Goal: Task Accomplishment & Management: Manage account settings

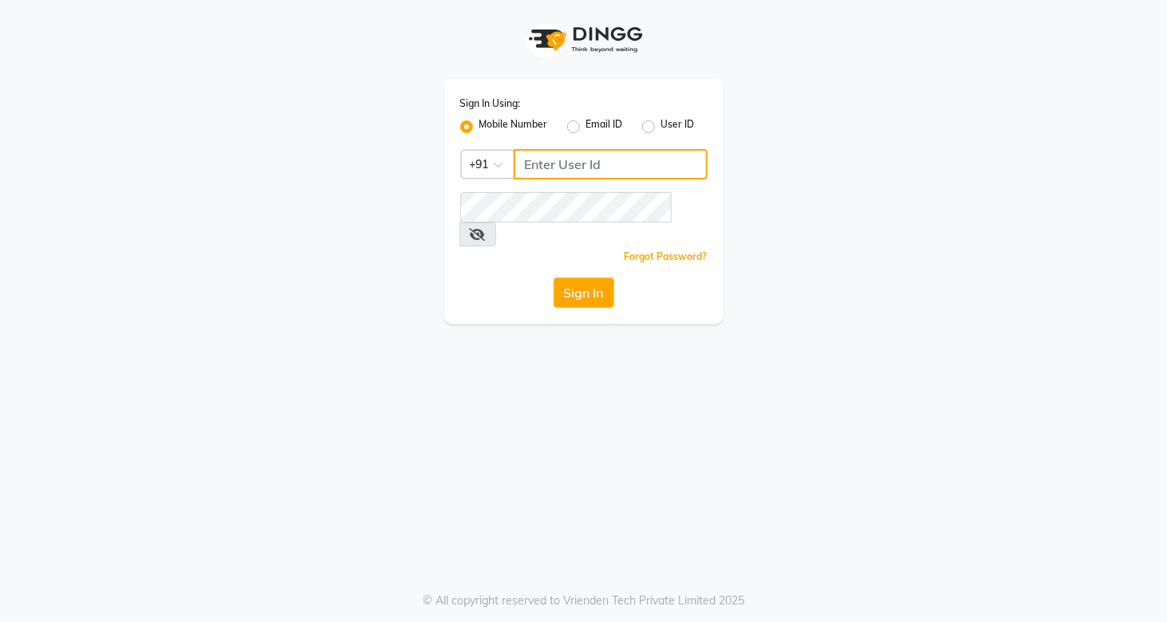
click at [571, 171] on input "Username" at bounding box center [611, 164] width 194 height 30
type input "9820855876"
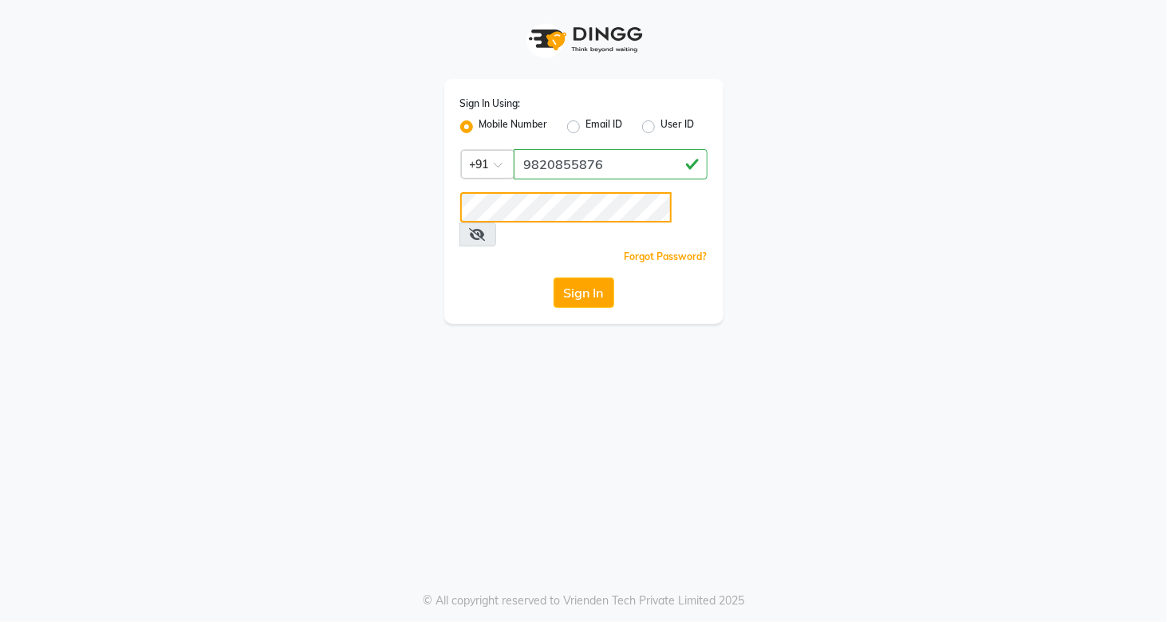
click at [553, 278] on button "Sign In" at bounding box center [583, 293] width 61 height 30
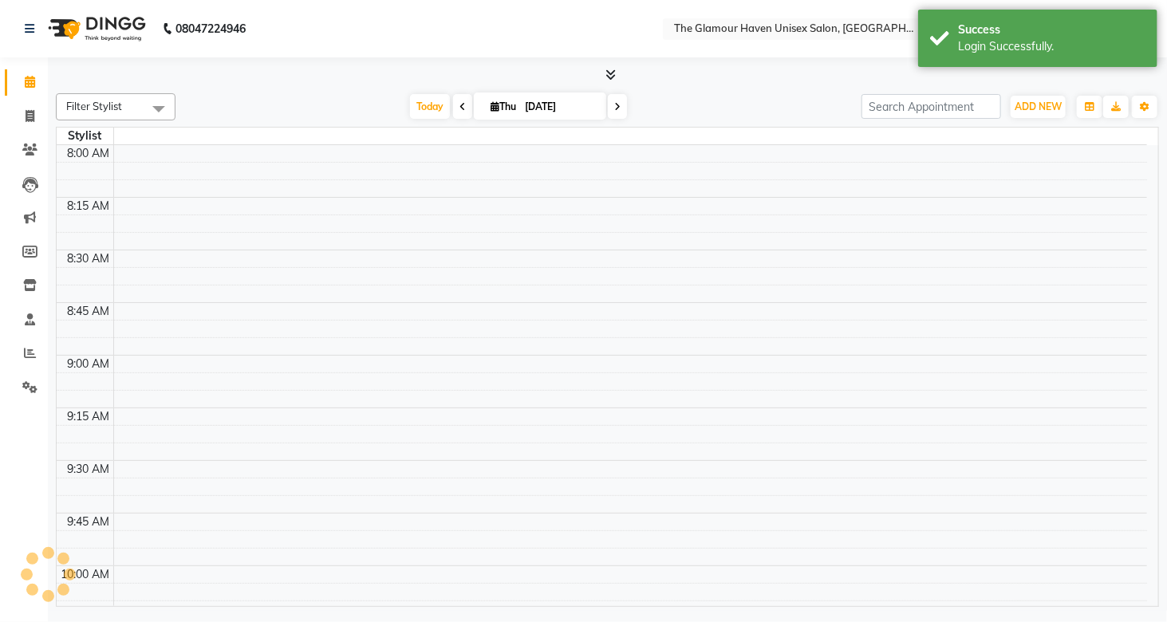
select select "en"
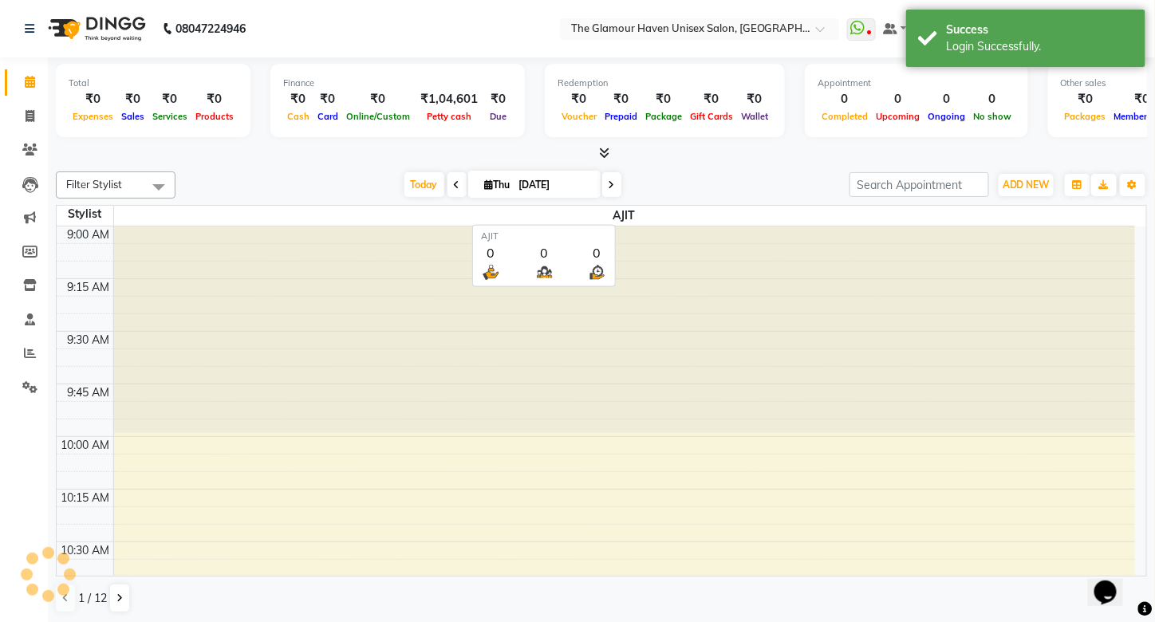
scroll to position [1239, 0]
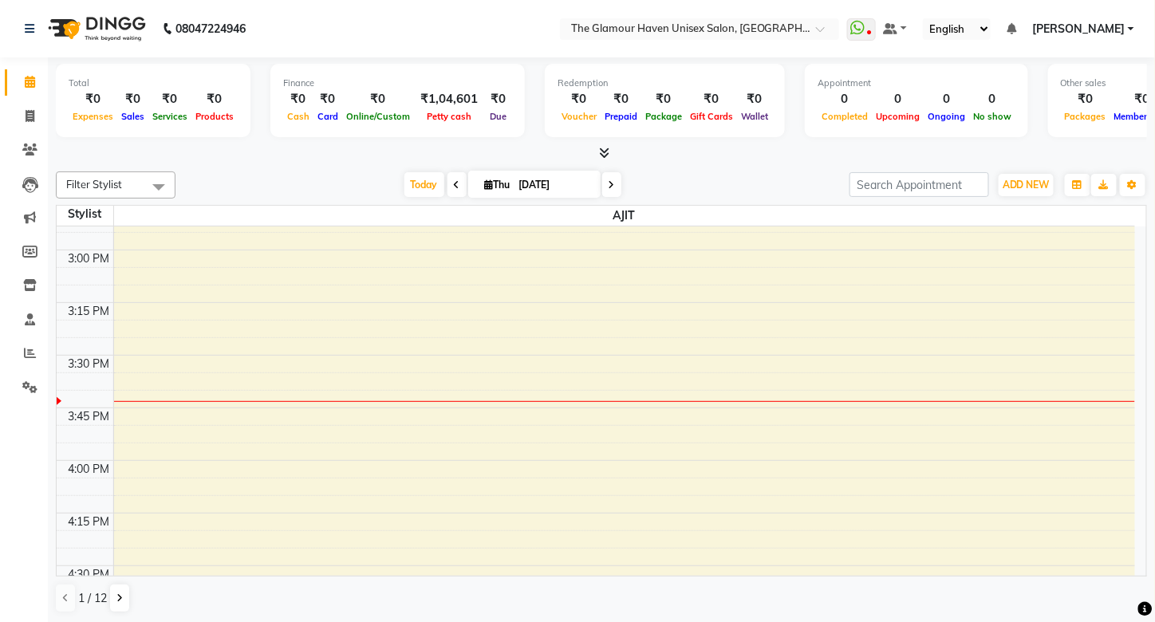
click at [454, 184] on icon at bounding box center [457, 185] width 6 height 10
type input "[DATE]"
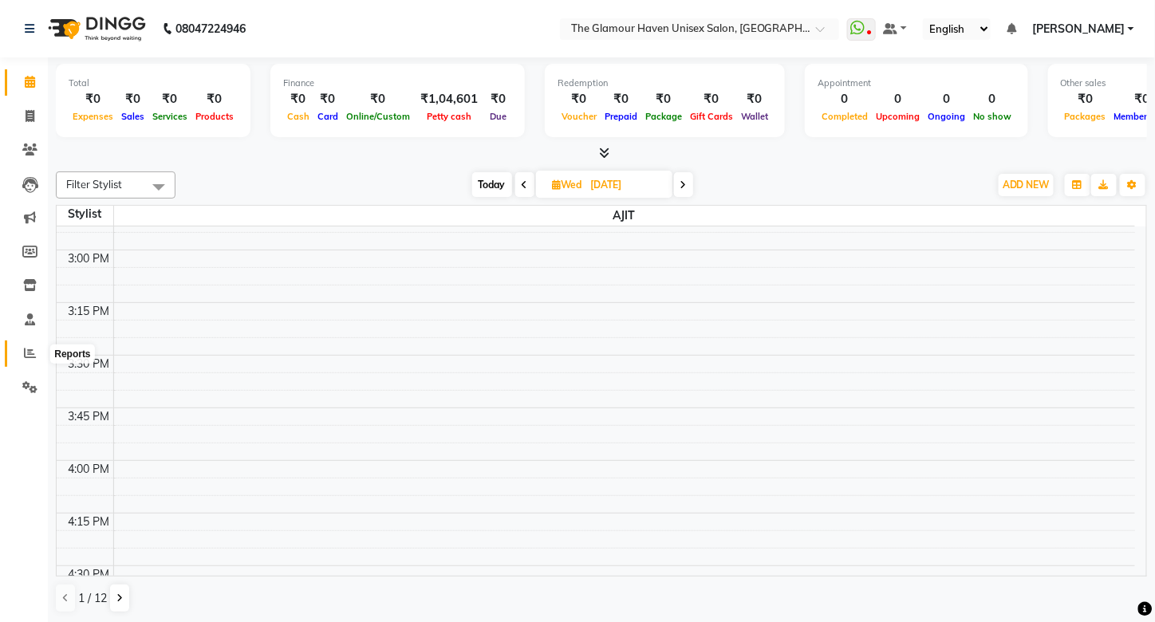
click at [26, 348] on icon at bounding box center [30, 353] width 12 height 12
